Goal: Task Accomplishment & Management: Manage account settings

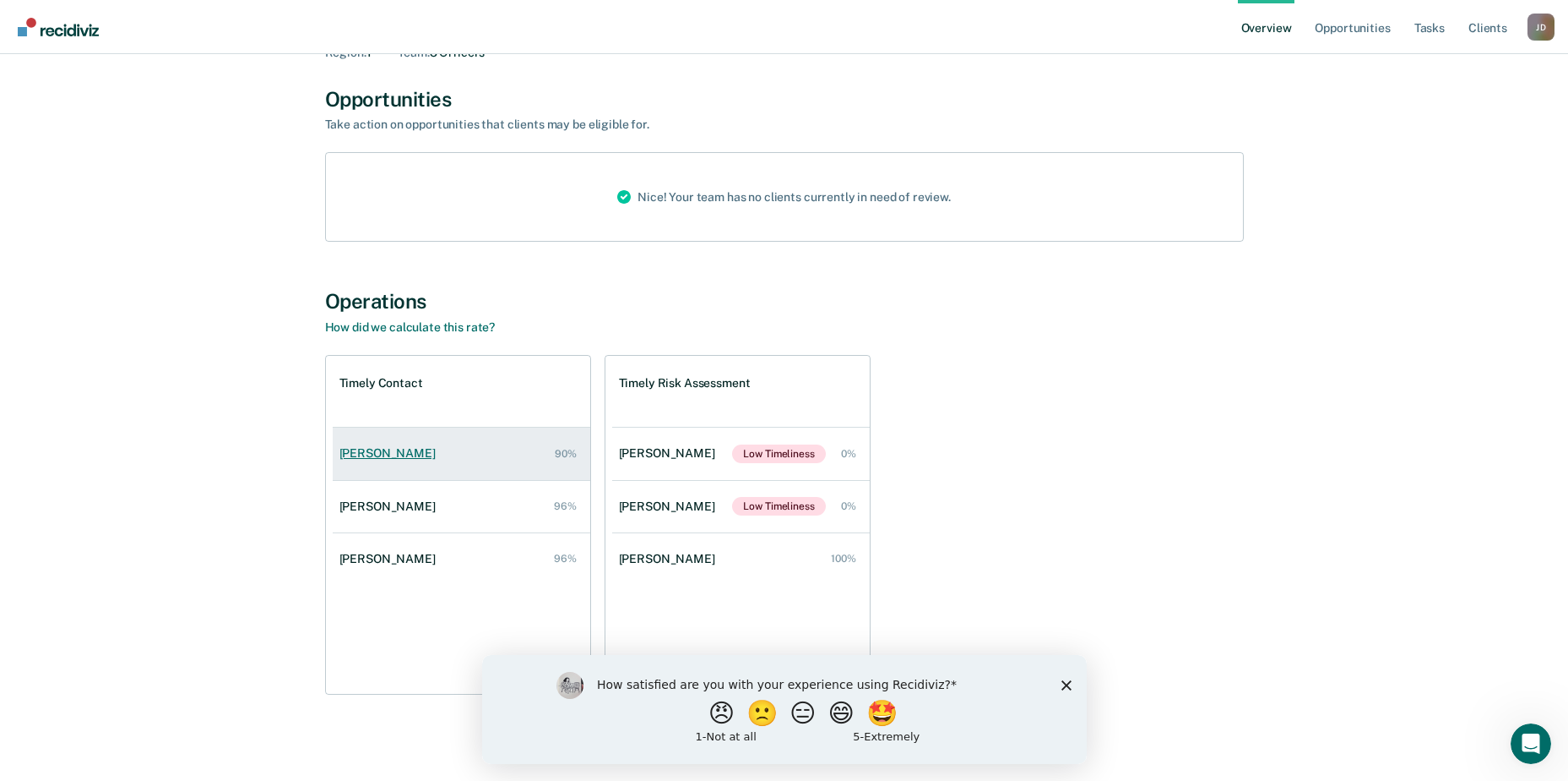
scroll to position [99, 0]
click at [1066, 684] on polygon "Close survey" at bounding box center [1066, 685] width 10 height 10
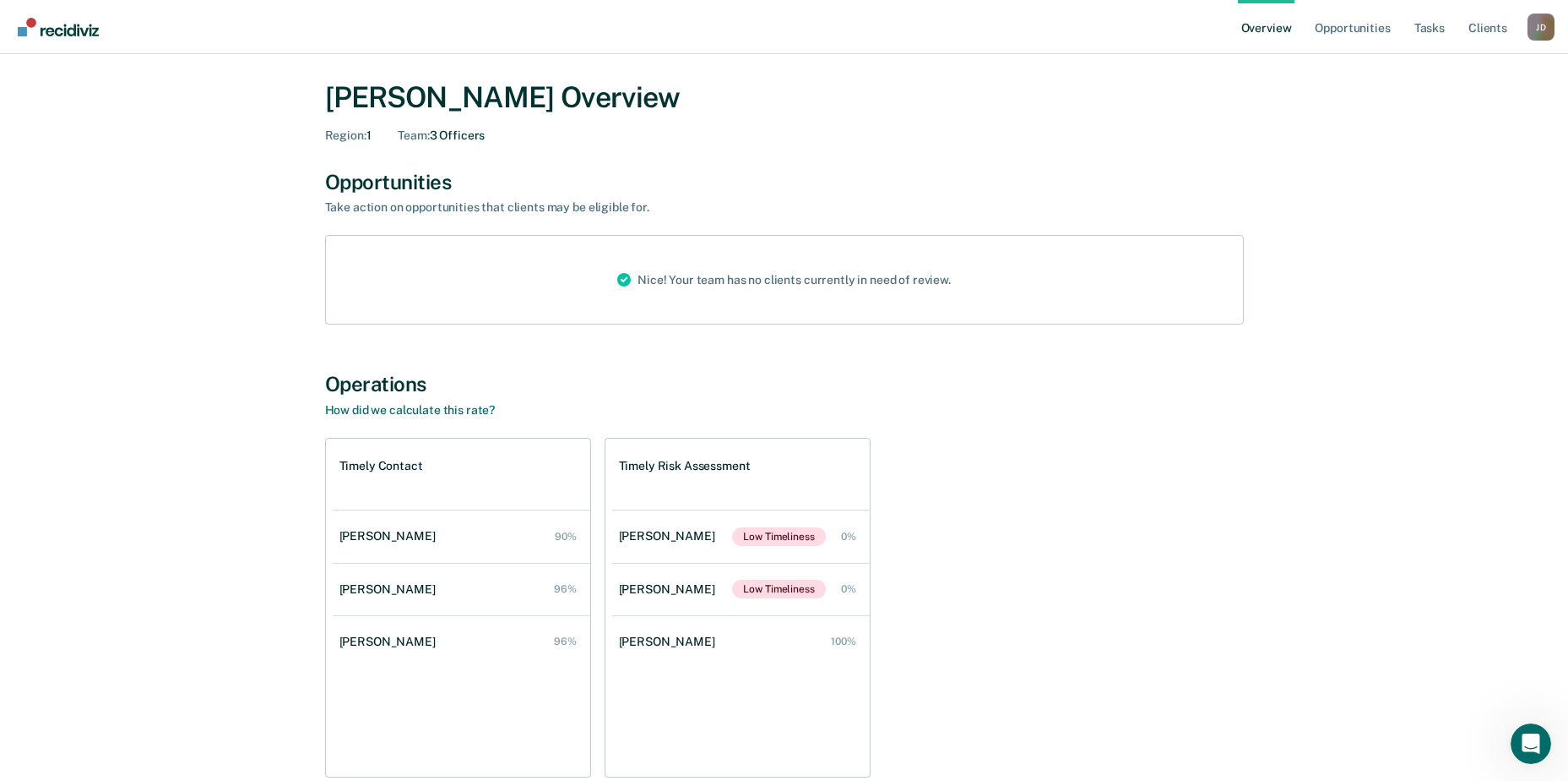
scroll to position [0, 0]
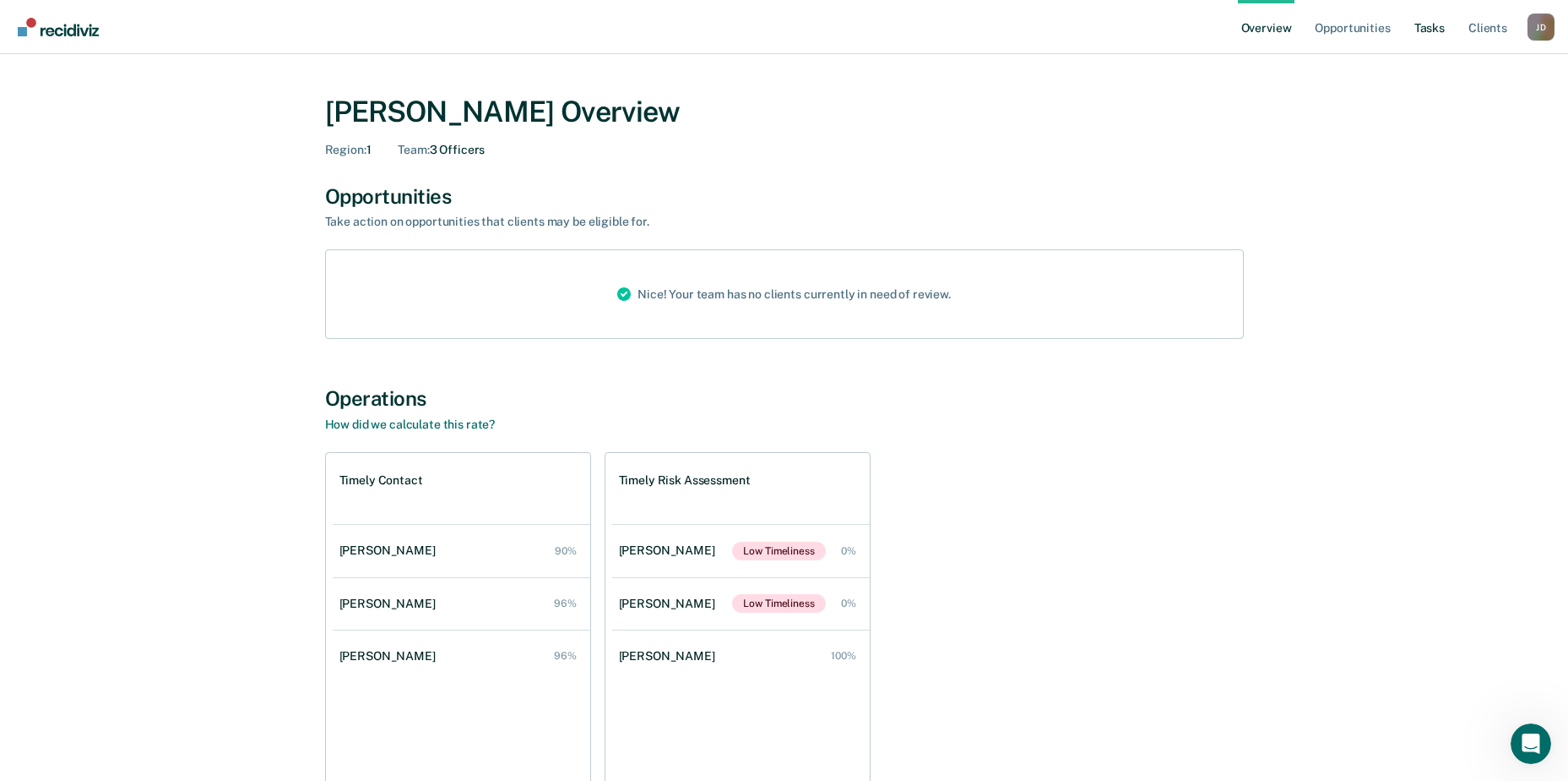
click at [1429, 29] on link "Tasks" at bounding box center [1429, 27] width 37 height 54
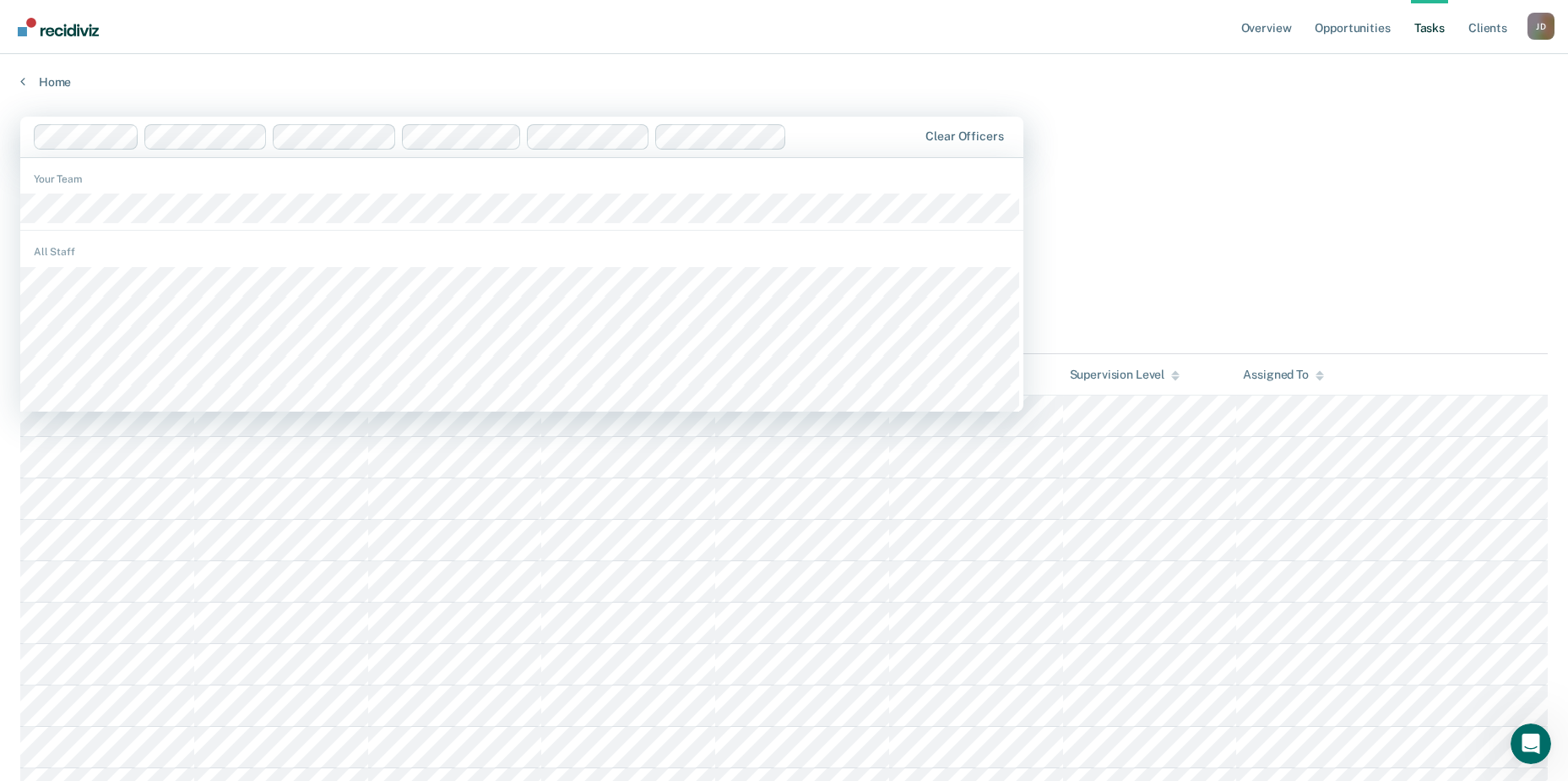
click at [126, 144] on div at bounding box center [476, 136] width 885 height 25
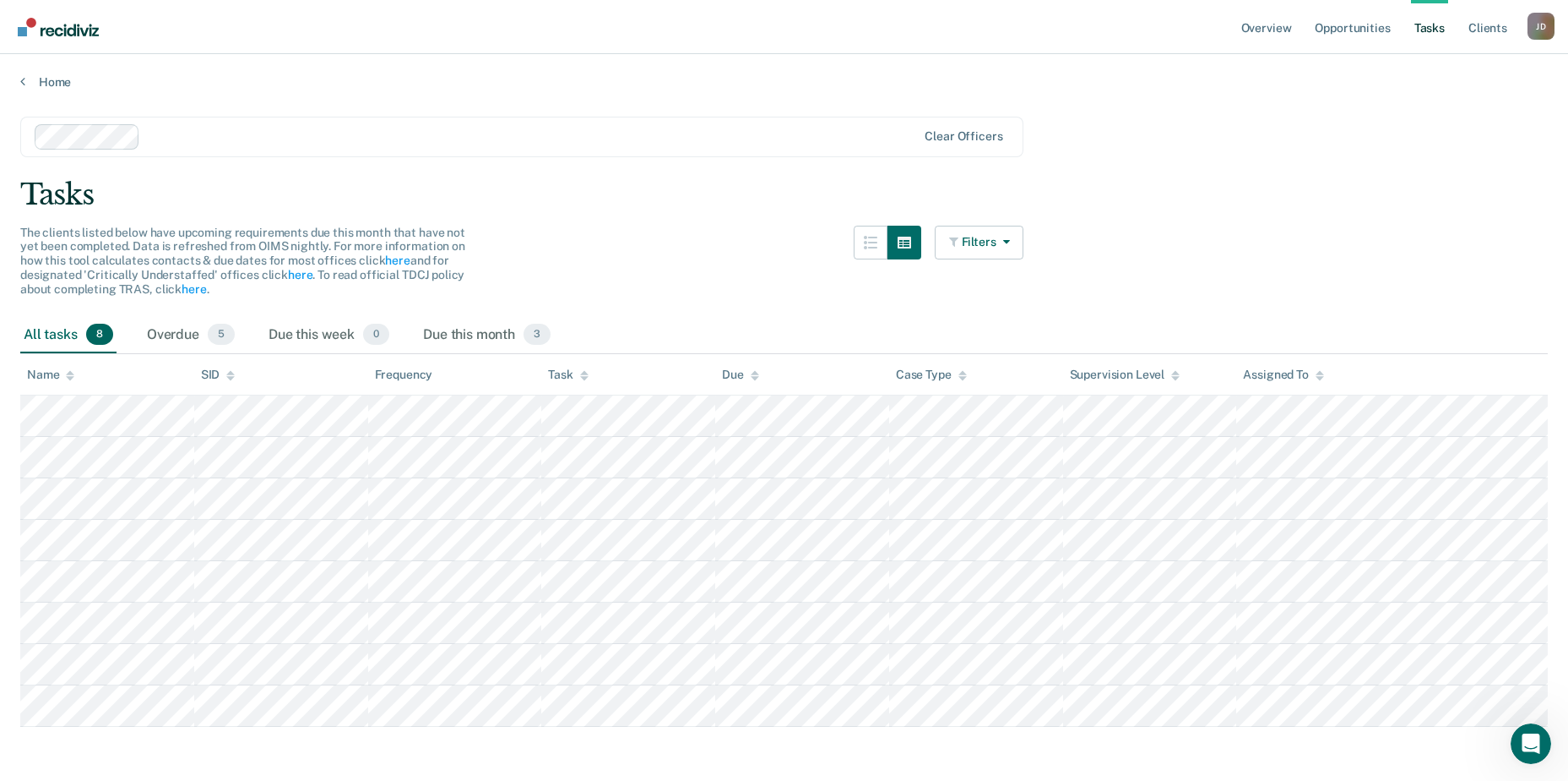
click at [1257, 222] on main "Clear officers Tasks The clients listed below have upcoming requirements due th…" at bounding box center [784, 439] width 1568 height 699
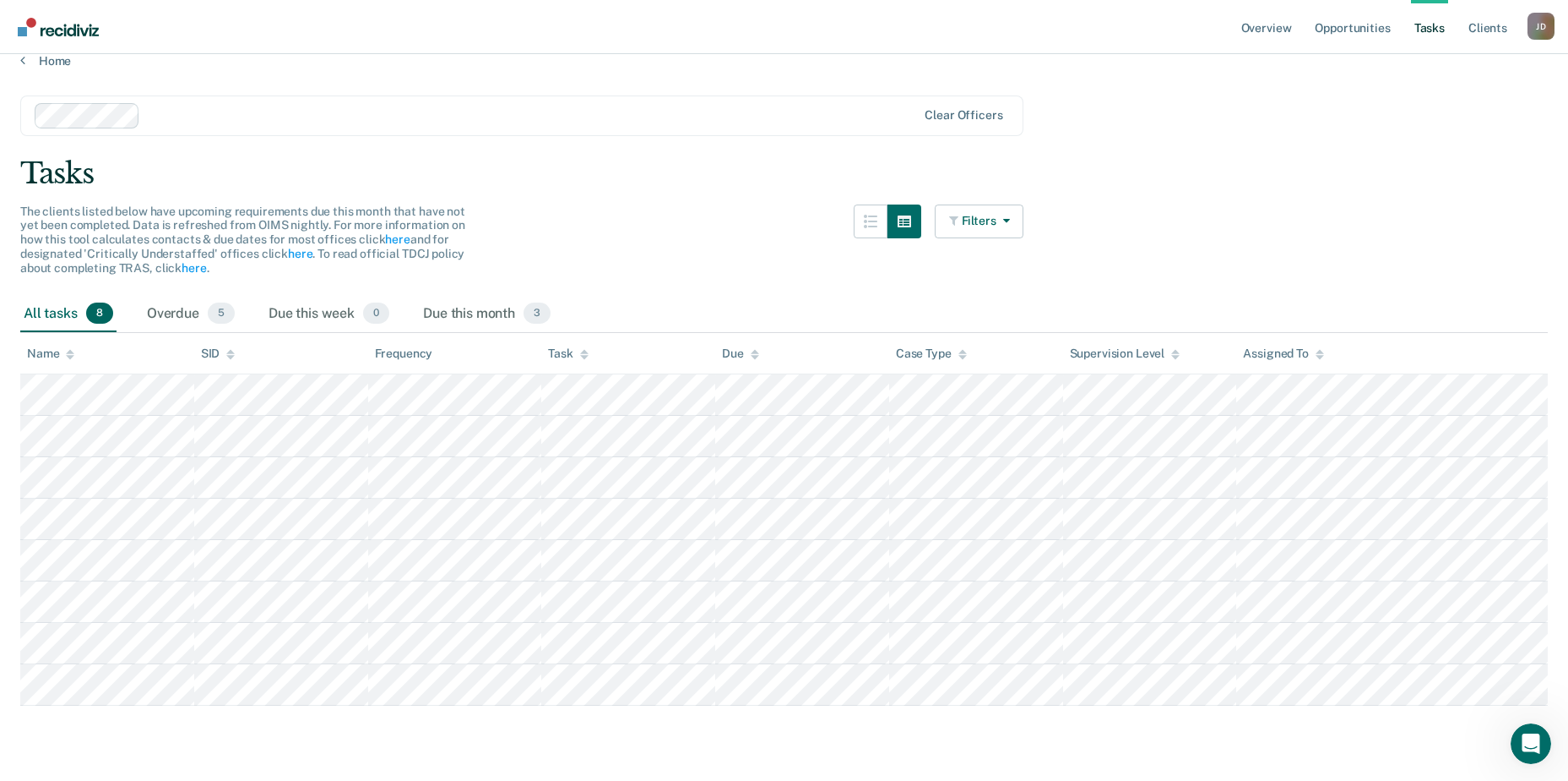
scroll to position [23, 0]
click at [460, 313] on div "Due this month 3" at bounding box center [486, 312] width 135 height 37
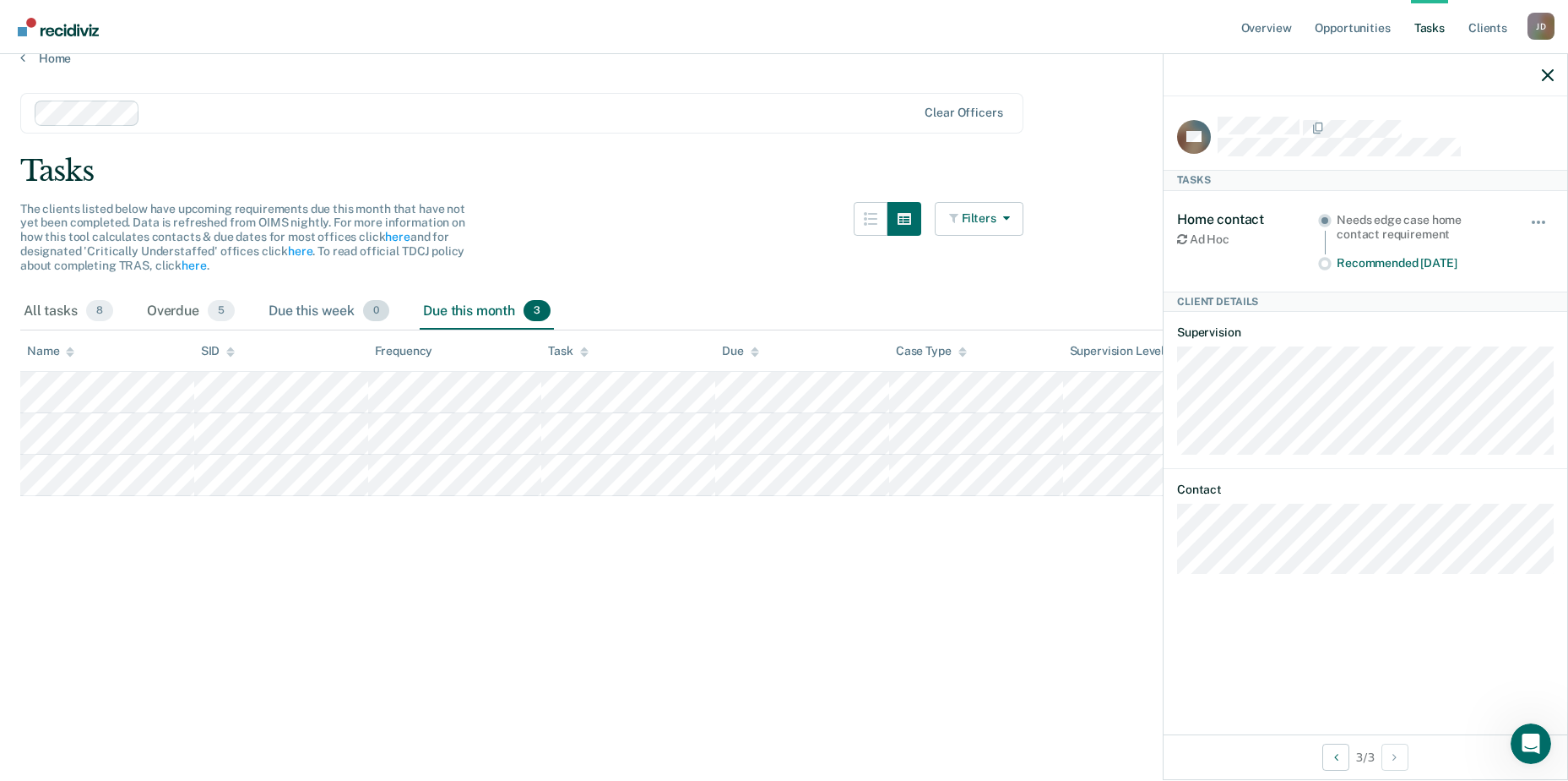
click at [325, 305] on div "Due this week 0" at bounding box center [328, 312] width 128 height 37
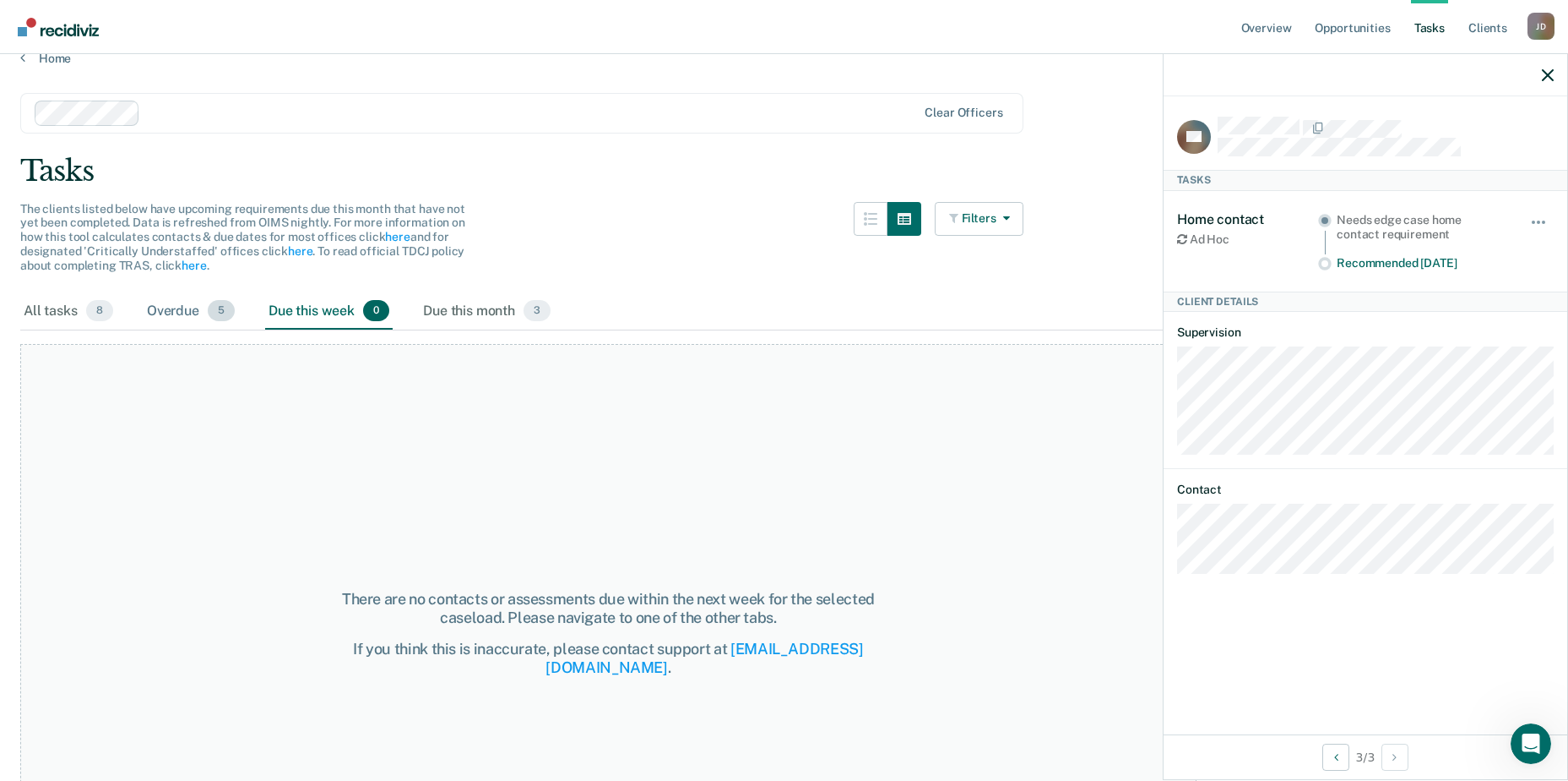
click at [181, 303] on div "Overdue 5" at bounding box center [190, 312] width 95 height 37
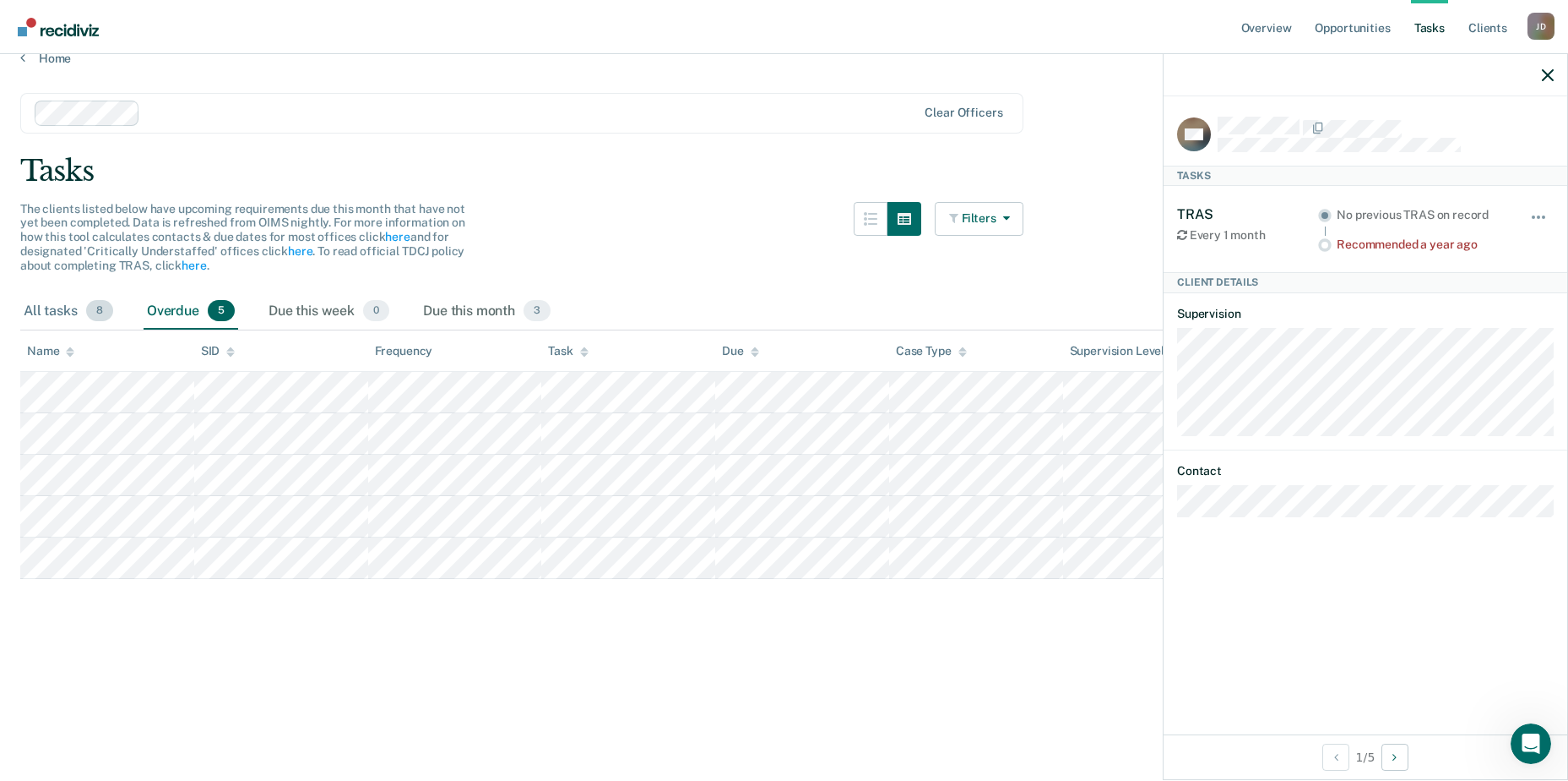
click at [53, 308] on div "All tasks 8" at bounding box center [68, 312] width 96 height 37
